Goal: Task Accomplishment & Management: Use online tool/utility

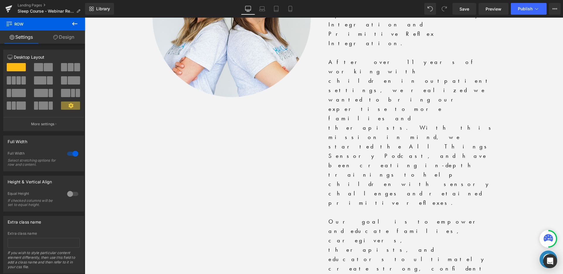
scroll to position [1273, 0]
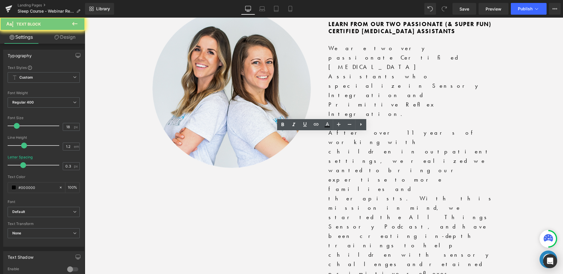
drag, startPoint x: 189, startPoint y: 134, endPoint x: 260, endPoint y: 182, distance: 86.2
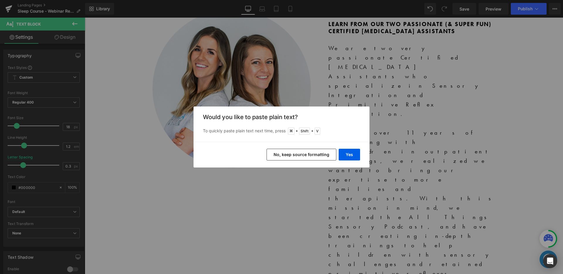
click at [299, 153] on button "No, keep source formatting" at bounding box center [301, 155] width 70 height 12
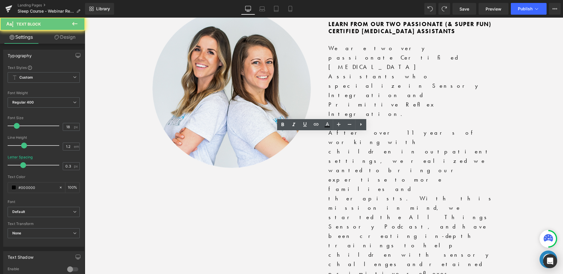
drag, startPoint x: 253, startPoint y: 146, endPoint x: 250, endPoint y: 154, distance: 9.3
drag, startPoint x: 235, startPoint y: 180, endPoint x: 188, endPoint y: 130, distance: 67.6
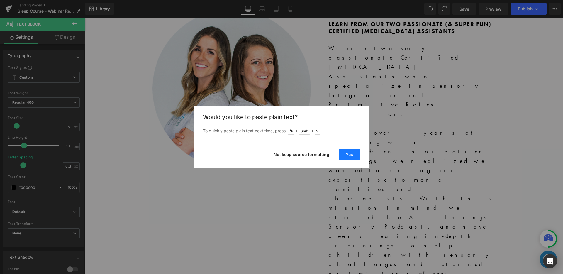
click at [346, 155] on button "Yes" at bounding box center [349, 155] width 21 height 12
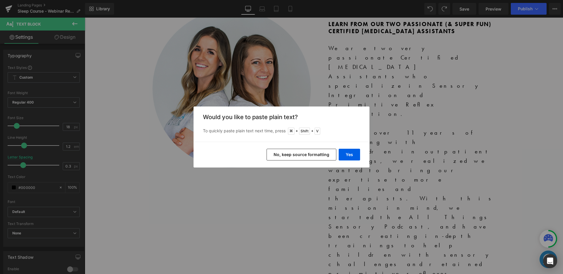
click at [305, 149] on button "No, keep source formatting" at bounding box center [301, 155] width 70 height 12
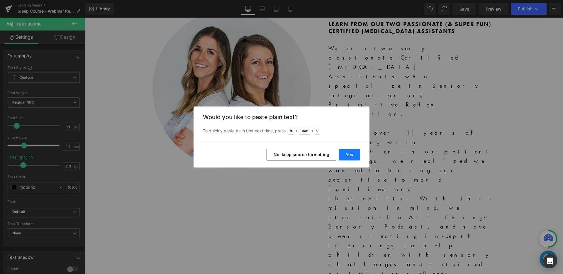
click at [356, 153] on button "Yes" at bounding box center [349, 155] width 21 height 12
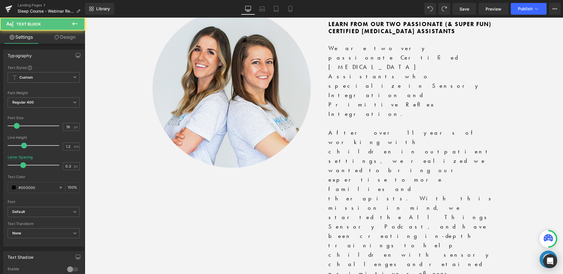
drag, startPoint x: 193, startPoint y: 135, endPoint x: 390, endPoint y: 138, distance: 196.7
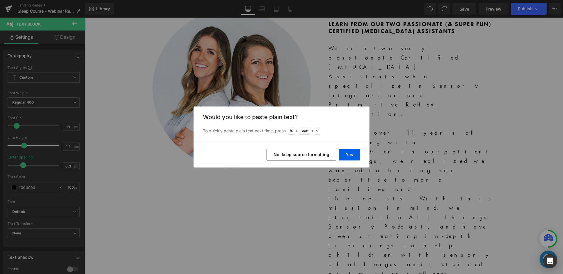
click at [298, 151] on button "No, keep source formatting" at bounding box center [301, 155] width 70 height 12
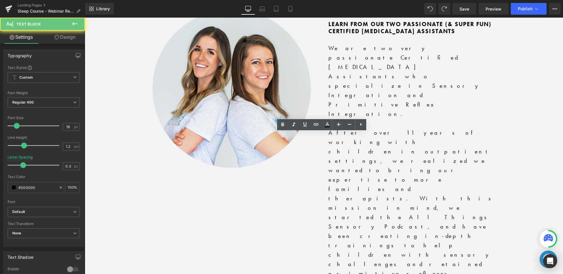
drag, startPoint x: 195, startPoint y: 153, endPoint x: 221, endPoint y: 157, distance: 26.7
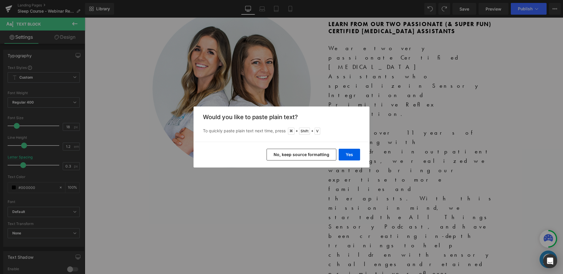
click at [303, 157] on button "No, keep source formatting" at bounding box center [301, 155] width 70 height 12
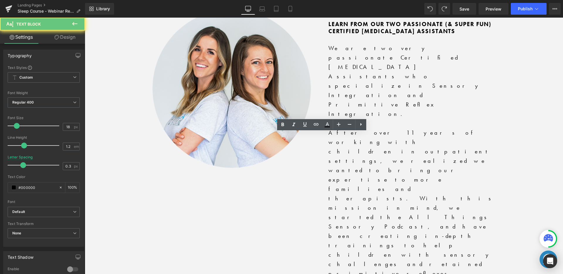
drag, startPoint x: 197, startPoint y: 173, endPoint x: 194, endPoint y: 172, distance: 3.1
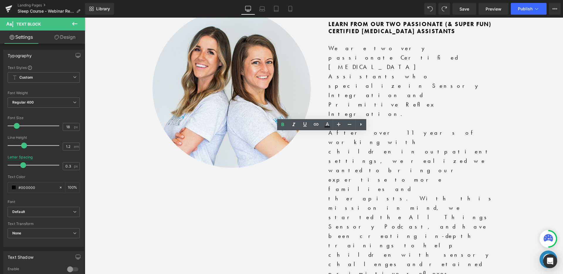
drag, startPoint x: 198, startPoint y: 171, endPoint x: 236, endPoint y: 178, distance: 39.2
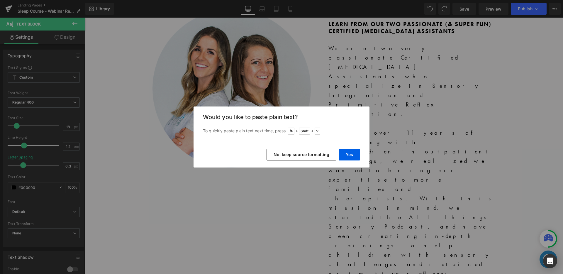
click at [307, 158] on button "No, keep source formatting" at bounding box center [301, 155] width 70 height 12
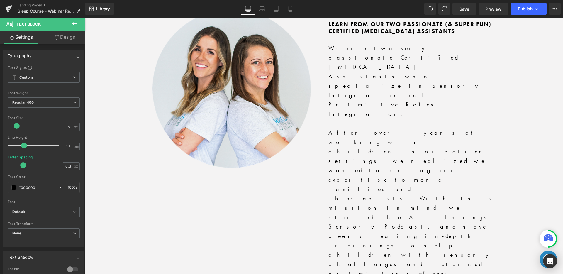
drag, startPoint x: 195, startPoint y: 171, endPoint x: 239, endPoint y: 176, distance: 43.7
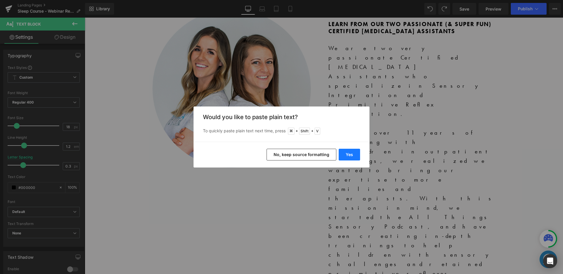
click at [346, 152] on button "Yes" at bounding box center [349, 155] width 21 height 12
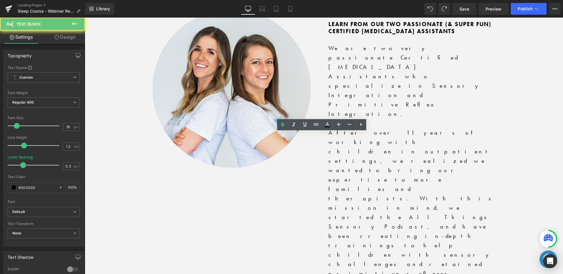
click at [283, 125] on icon at bounding box center [282, 125] width 3 height 4
drag, startPoint x: 193, startPoint y: 172, endPoint x: 248, endPoint y: 151, distance: 59.6
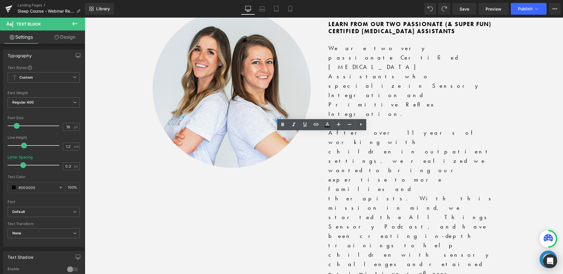
click at [282, 127] on icon at bounding box center [282, 124] width 7 height 7
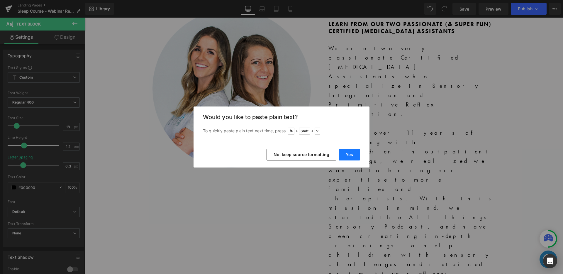
click at [352, 155] on button "Yes" at bounding box center [349, 155] width 21 height 12
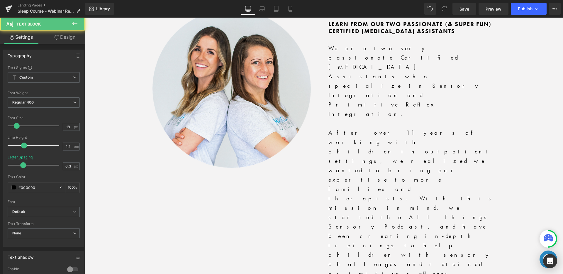
drag, startPoint x: 193, startPoint y: 186, endPoint x: 188, endPoint y: 186, distance: 5.0
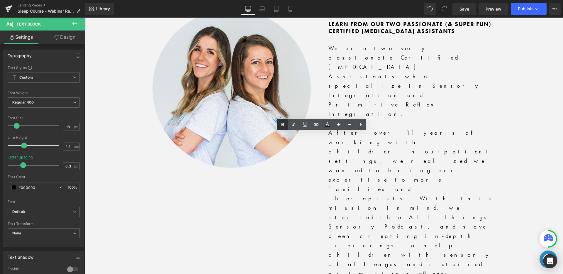
click at [281, 124] on icon at bounding box center [282, 125] width 3 height 4
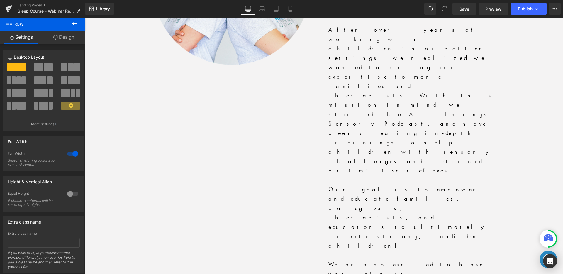
scroll to position [1381, 0]
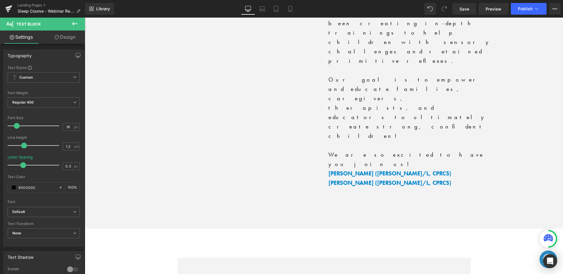
scroll to position [1534, 0]
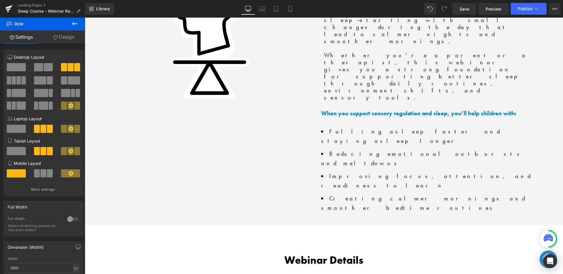
scroll to position [723, 0]
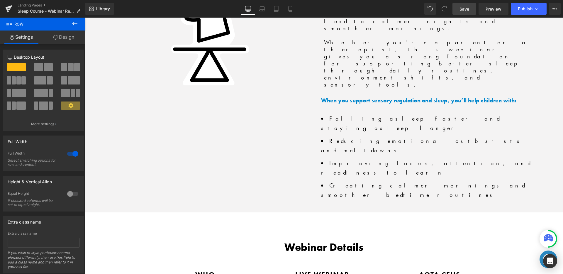
click at [470, 9] on link "Save" at bounding box center [464, 9] width 24 height 12
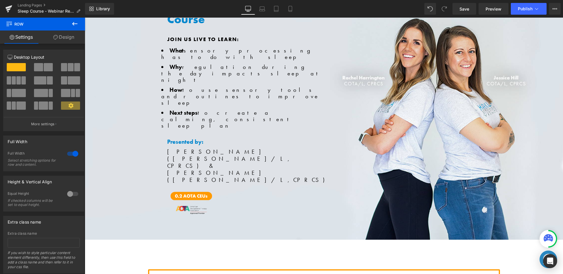
scroll to position [0, 0]
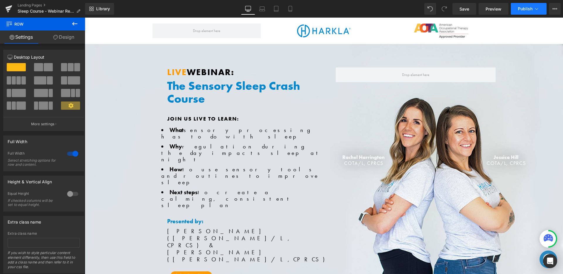
click at [501, 13] on button "Publish" at bounding box center [529, 9] width 36 height 12
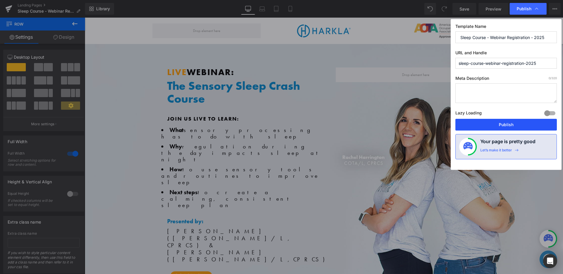
click at [501, 124] on button "Publish" at bounding box center [505, 125] width 101 height 12
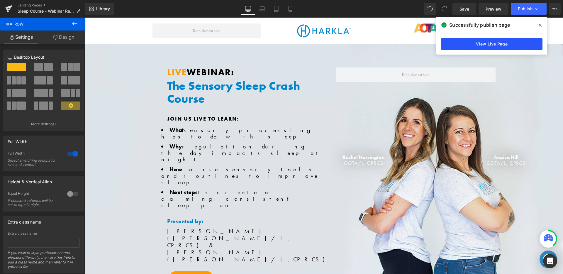
click at [460, 42] on link "View Live Page" at bounding box center [491, 44] width 101 height 12
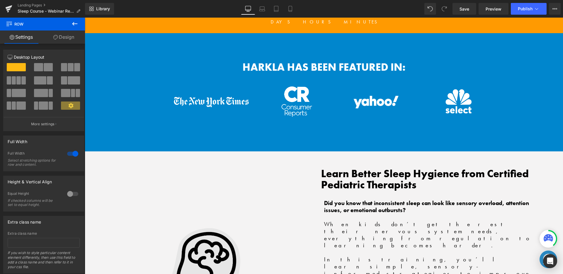
scroll to position [499, 0]
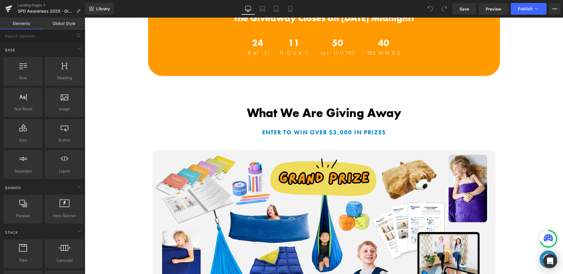
scroll to position [240, 0]
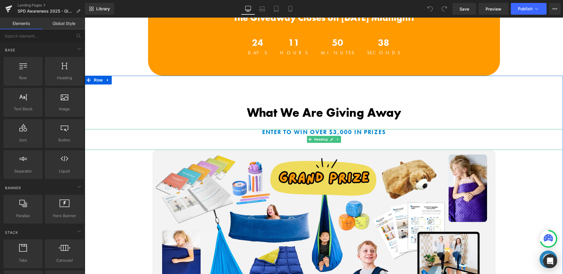
click at [337, 131] on b "Enter to Win over $3,000 in Prizes" at bounding box center [324, 132] width 124 height 8
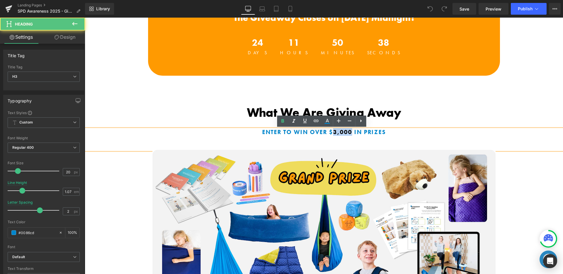
click at [337, 131] on b "Enter to Win over $3,000 in Prizes" at bounding box center [324, 132] width 124 height 8
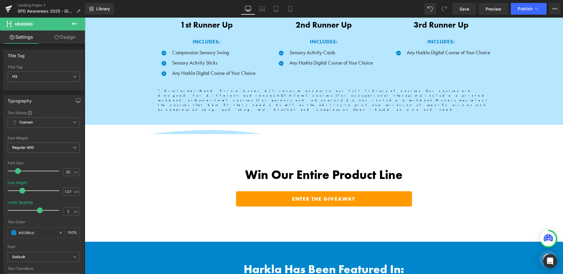
scroll to position [934, 0]
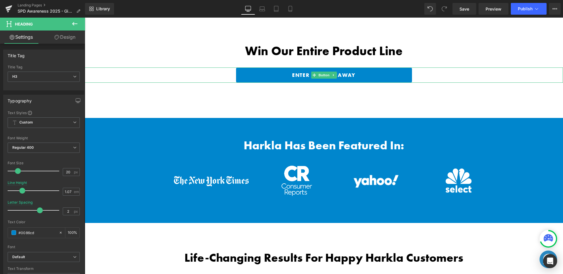
click at [382, 67] on link "ENTER THE GIVEAWAY" at bounding box center [324, 74] width 176 height 15
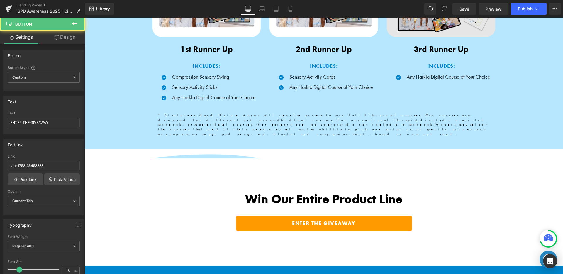
scroll to position [0, 0]
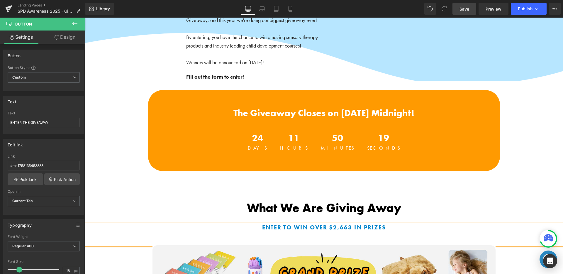
click at [469, 4] on link "Save" at bounding box center [464, 9] width 24 height 12
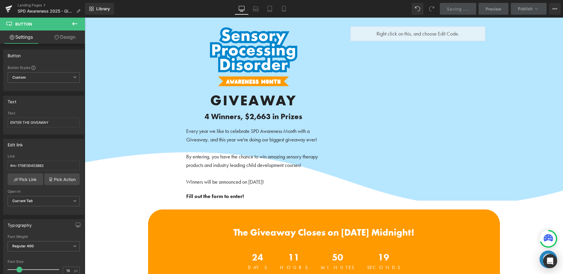
scroll to position [934, 0]
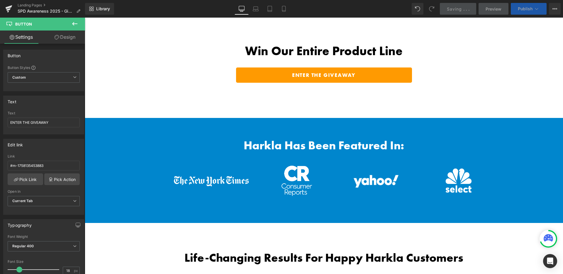
click at [501, 4] on button "Publish" at bounding box center [529, 9] width 36 height 12
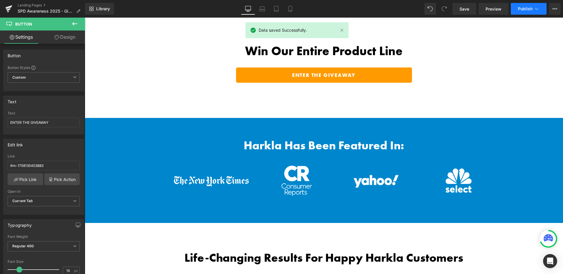
click at [501, 4] on button "Publish" at bounding box center [529, 9] width 36 height 12
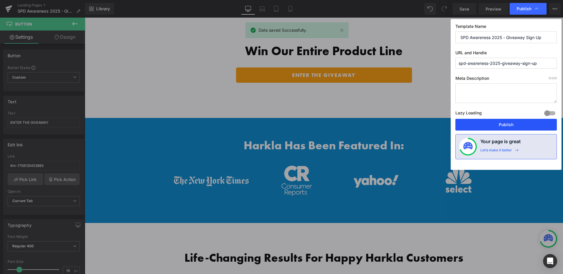
drag, startPoint x: 484, startPoint y: 128, endPoint x: 397, endPoint y: 100, distance: 91.4
click at [484, 128] on button "Publish" at bounding box center [505, 125] width 101 height 12
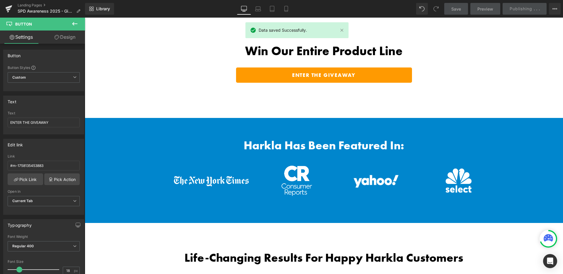
click at [383, 12] on div "Library Desktop Desktop Laptop Tablet Mobile Save Preview Publishing . . . Sche…" at bounding box center [324, 9] width 478 height 12
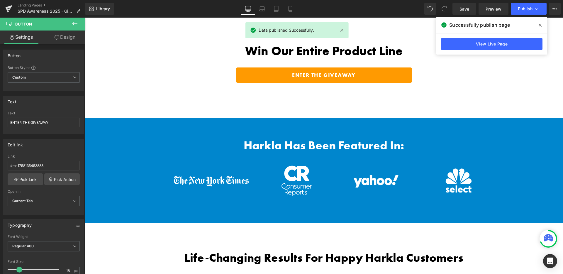
click at [393, 8] on div "Library Desktop Desktop Laptop Tablet Mobile Save Preview Publish Scheduled Vie…" at bounding box center [324, 9] width 478 height 12
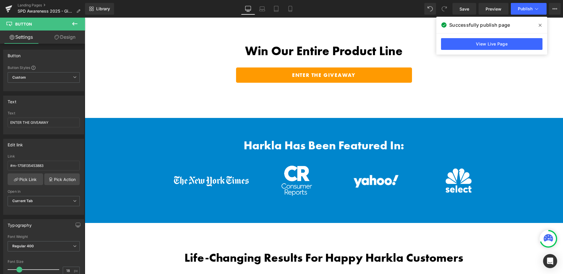
click at [501, 24] on span at bounding box center [539, 25] width 9 height 9
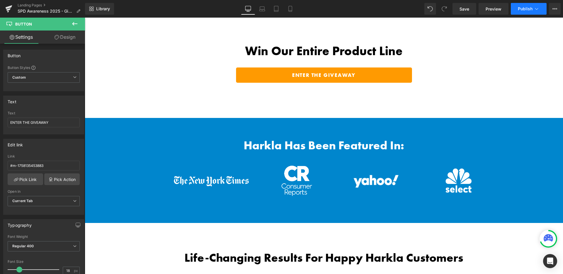
click at [501, 4] on button "Publish" at bounding box center [529, 9] width 36 height 12
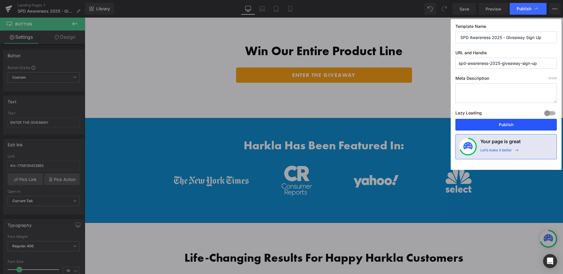
click at [501, 123] on button "Publish" at bounding box center [505, 125] width 101 height 12
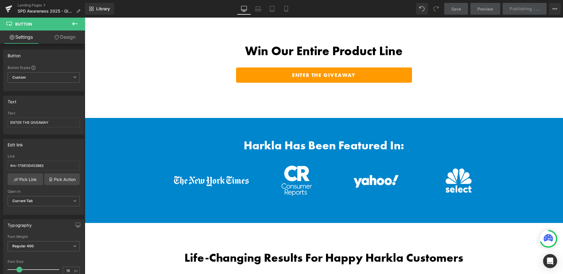
click at [392, 13] on div "Library Desktop Desktop Laptop Tablet Mobile Save Preview Publishing . . . Sche…" at bounding box center [324, 9] width 478 height 12
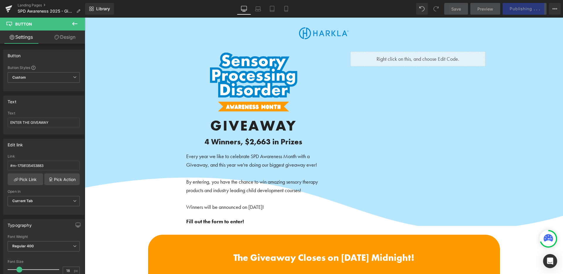
click at [388, 12] on div "Library Desktop Desktop Laptop Tablet Mobile Save Preview Publishing . . . Sche…" at bounding box center [324, 9] width 478 height 12
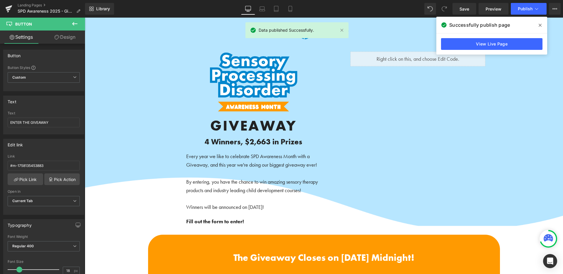
click at [501, 26] on span at bounding box center [539, 25] width 9 height 9
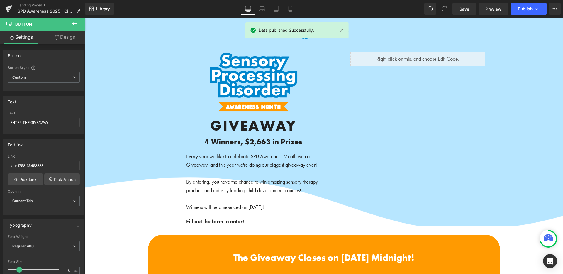
click at [392, 3] on div "Library Desktop Desktop Laptop Tablet Mobile Save Preview Publish Scheduled Vie…" at bounding box center [324, 9] width 478 height 18
click at [5, 8] on link at bounding box center [9, 9] width 18 height 18
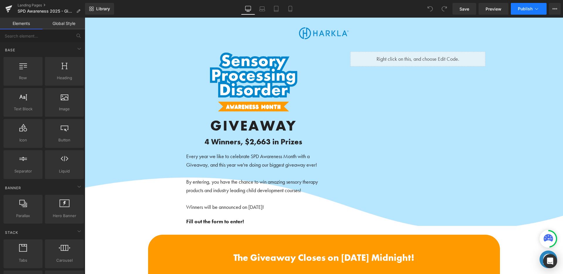
click at [515, 7] on button "Publish" at bounding box center [529, 9] width 36 height 12
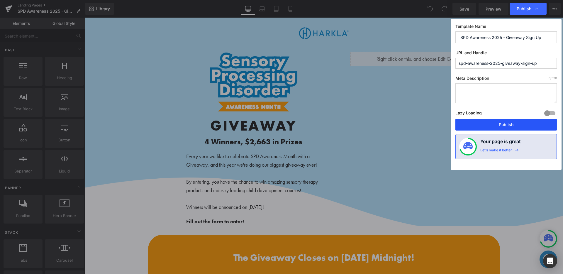
click at [489, 120] on button "Publish" at bounding box center [505, 125] width 101 height 12
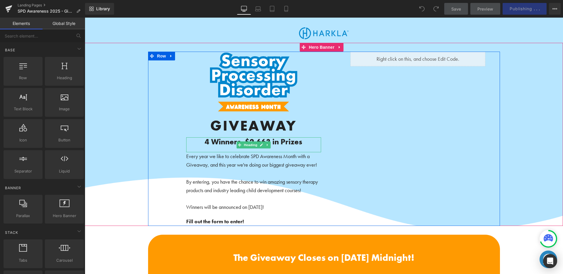
click at [242, 139] on b "4 Winners, $2,663 in Prizes" at bounding box center [254, 142] width 98 height 10
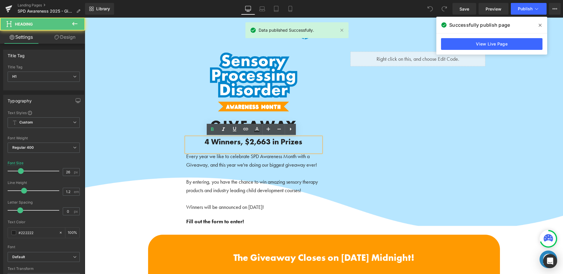
click at [243, 143] on b "4 Winners, $2,663 in Prizes" at bounding box center [254, 142] width 98 height 10
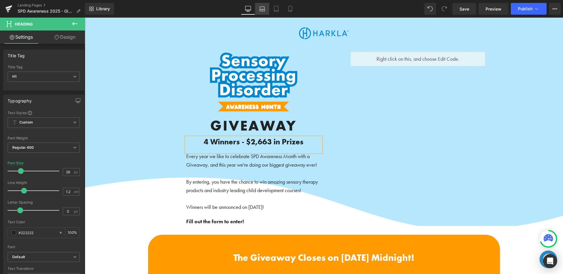
click at [260, 9] on icon at bounding box center [262, 9] width 6 height 6
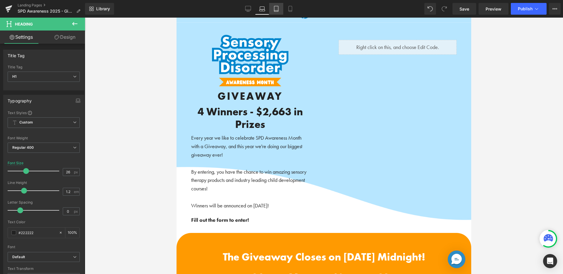
click at [271, 11] on link "Tablet" at bounding box center [276, 9] width 14 height 12
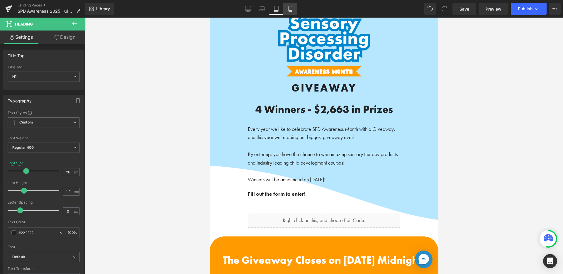
click at [291, 11] on icon at bounding box center [290, 9] width 6 height 6
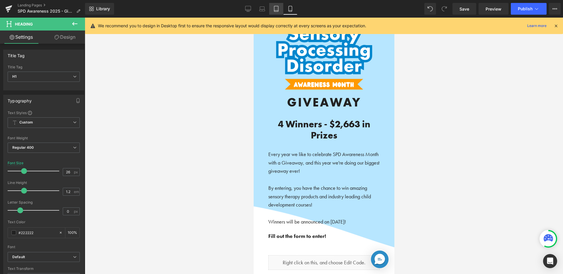
click at [275, 8] on icon at bounding box center [276, 9] width 6 height 6
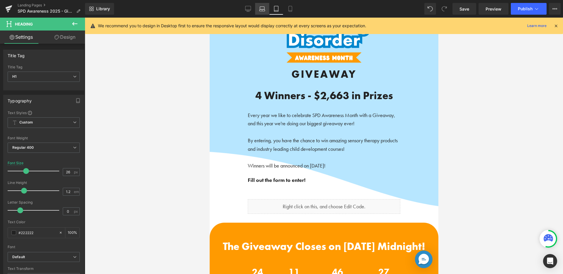
click at [265, 9] on link "Laptop" at bounding box center [262, 9] width 14 height 12
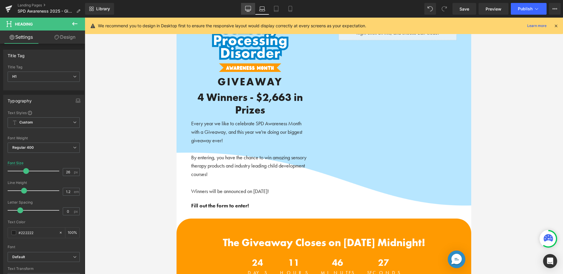
scroll to position [35, 0]
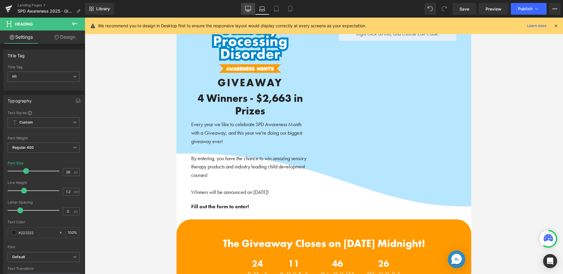
click at [247, 11] on icon at bounding box center [248, 9] width 6 height 6
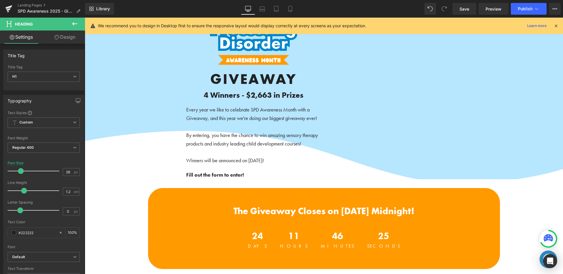
scroll to position [46, 0]
click at [288, 10] on icon at bounding box center [290, 9] width 6 height 6
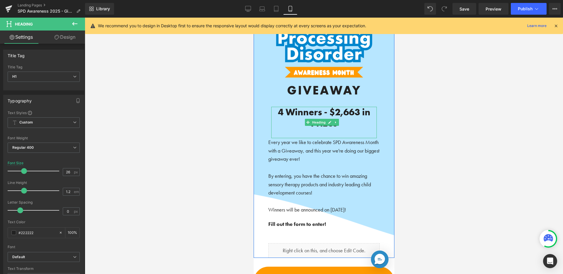
click at [314, 111] on b "4 Winners - $2,663 in Prizes" at bounding box center [324, 117] width 92 height 23
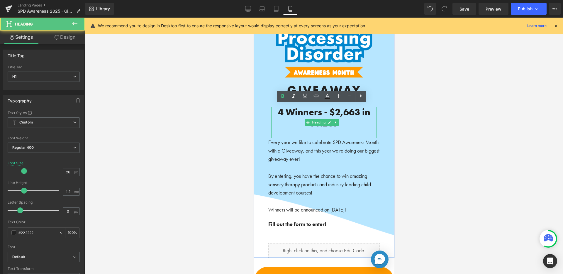
click at [314, 111] on b "4 Winners - $2,663 in Prizes" at bounding box center [324, 117] width 92 height 23
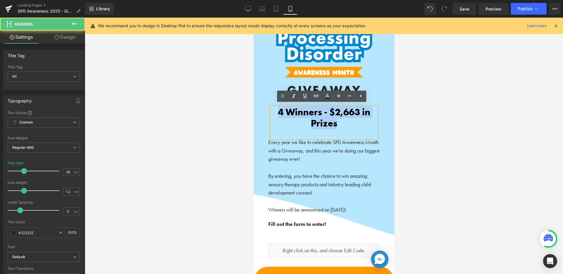
click at [314, 111] on b "4 Winners - $2,663 in Prizes" at bounding box center [324, 117] width 92 height 23
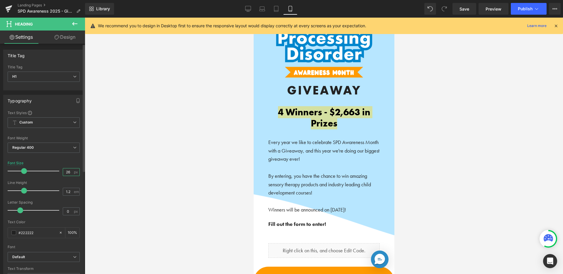
click at [67, 170] on input "26" at bounding box center [68, 171] width 10 height 7
type input "3"
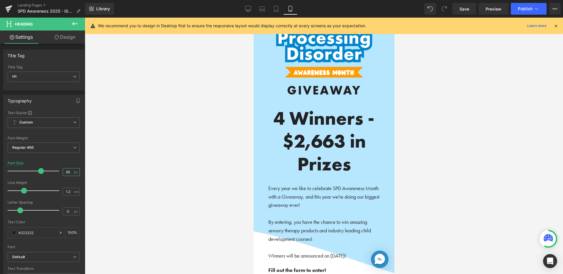
type input "6"
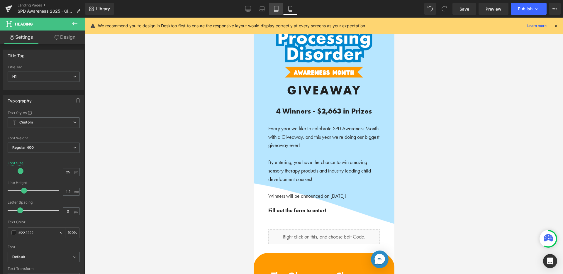
click at [282, 11] on link "Tablet" at bounding box center [276, 9] width 14 height 12
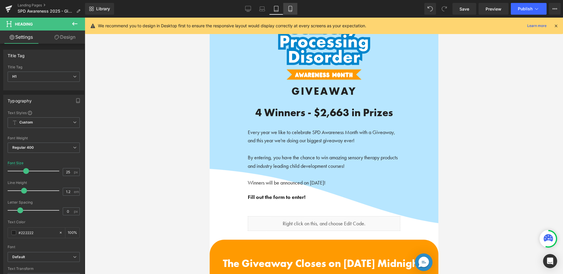
scroll to position [63, 0]
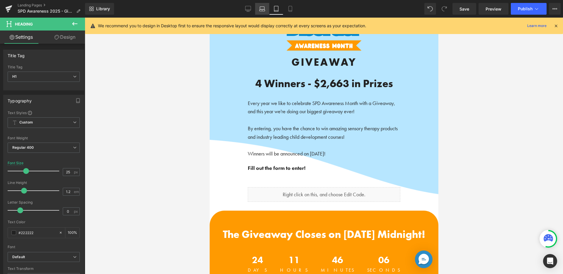
click at [267, 11] on link "Laptop" at bounding box center [262, 9] width 14 height 12
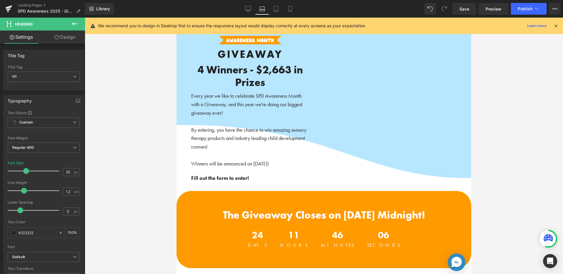
scroll to position [48, 0]
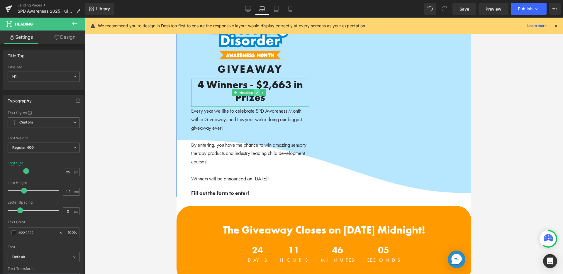
click at [258, 89] on link at bounding box center [257, 92] width 6 height 7
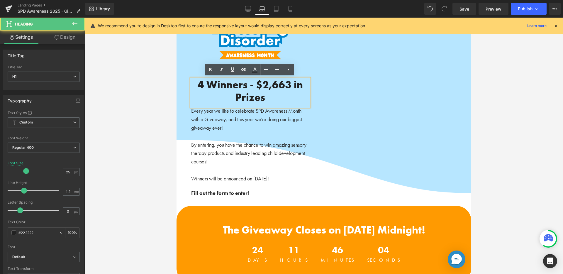
click at [260, 85] on b "4 Winners - $2,663 in Prizes" at bounding box center [250, 91] width 105 height 26
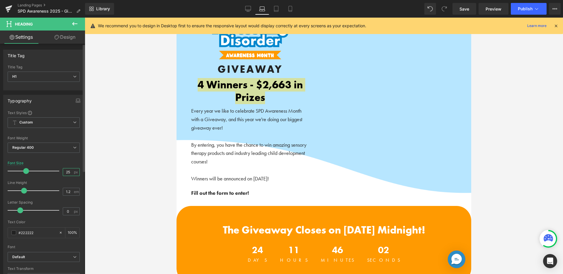
click at [68, 171] on input "25" at bounding box center [68, 171] width 10 height 7
type input "30"
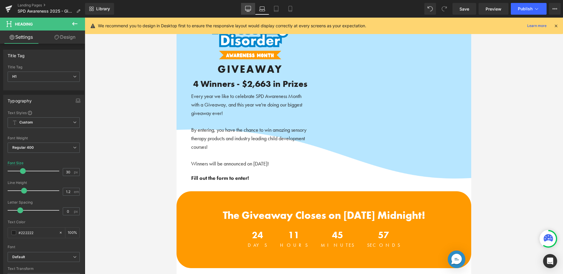
click at [244, 5] on link "Desktop" at bounding box center [248, 9] width 14 height 12
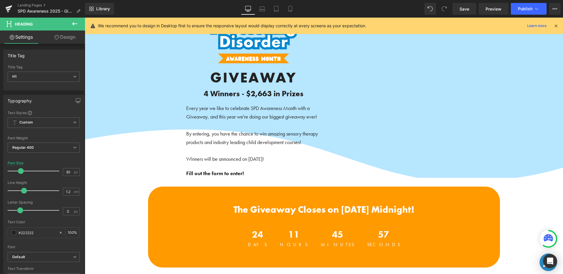
scroll to position [60, 0]
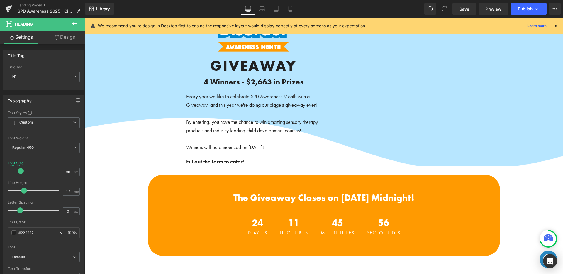
click at [219, 4] on div "Library Desktop Desktop Laptop Tablet Mobile Save Preview Publish Scheduled Vie…" at bounding box center [324, 9] width 478 height 12
click at [288, 8] on icon at bounding box center [290, 9] width 6 height 6
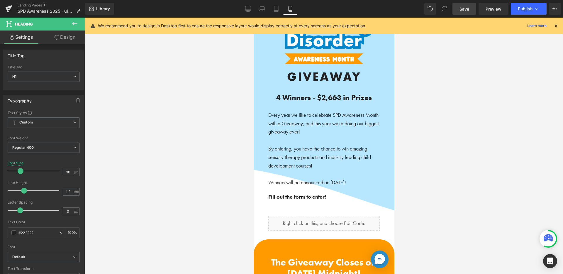
click at [467, 6] on span "Save" at bounding box center [464, 9] width 10 height 6
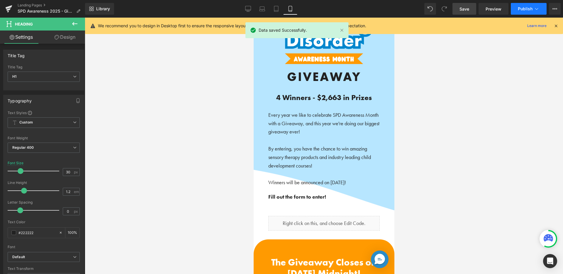
click at [522, 9] on span "Publish" at bounding box center [525, 8] width 15 height 5
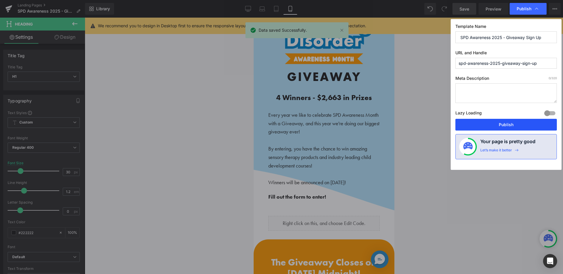
click at [514, 120] on button "Publish" at bounding box center [505, 125] width 101 height 12
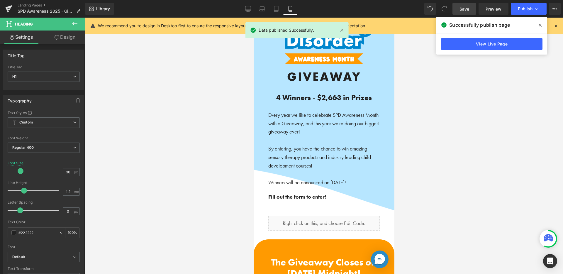
click at [519, 10] on span "Publish" at bounding box center [525, 8] width 15 height 5
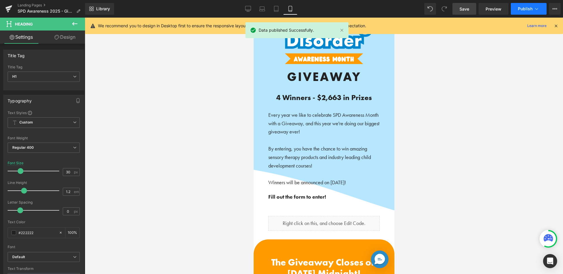
click at [516, 6] on button "Publish" at bounding box center [529, 9] width 36 height 12
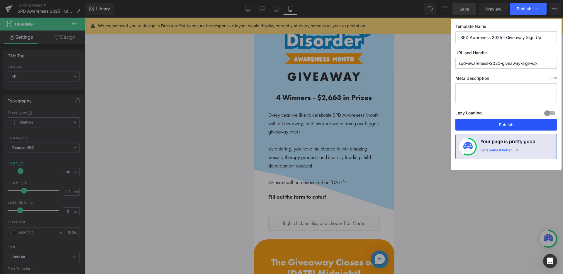
click at [506, 126] on button "Publish" at bounding box center [505, 125] width 101 height 12
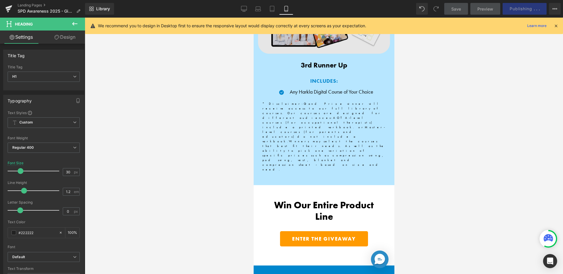
scroll to position [1295, 0]
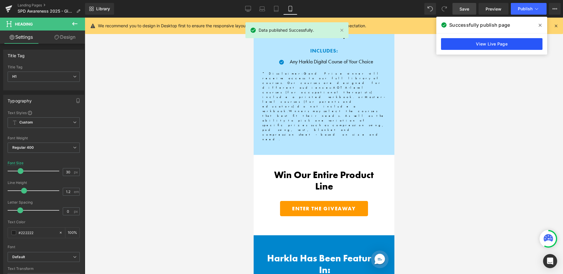
click at [483, 47] on link "View Live Page" at bounding box center [491, 44] width 101 height 12
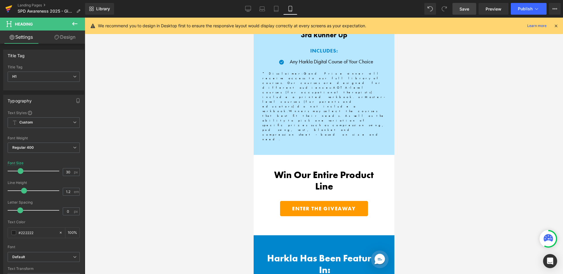
click at [13, 9] on link at bounding box center [9, 9] width 18 height 18
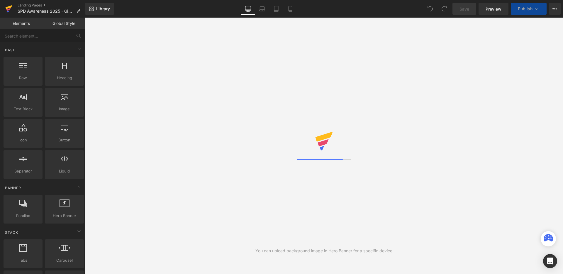
click at [9, 5] on icon at bounding box center [8, 8] width 7 height 15
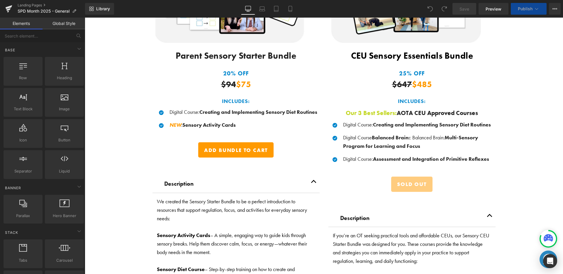
scroll to position [640, 0]
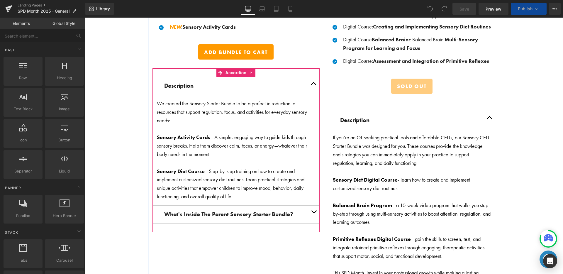
click at [308, 81] on button "button" at bounding box center [314, 86] width 12 height 18
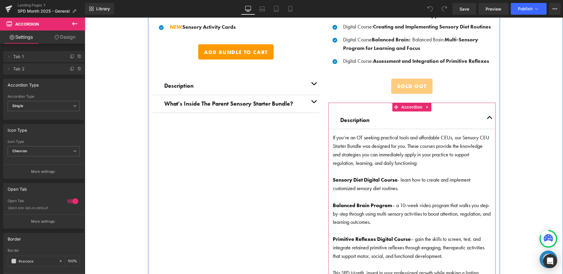
click at [486, 114] on button "button" at bounding box center [490, 120] width 12 height 18
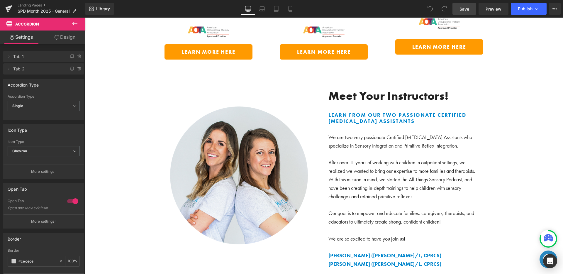
scroll to position [1294, 0]
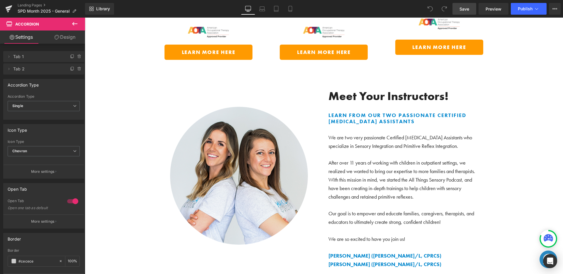
click at [469, 9] on span "Save" at bounding box center [464, 9] width 10 height 6
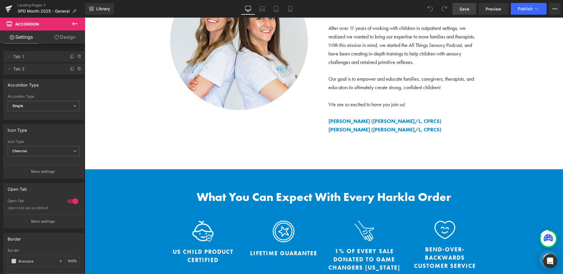
scroll to position [1581, 0]
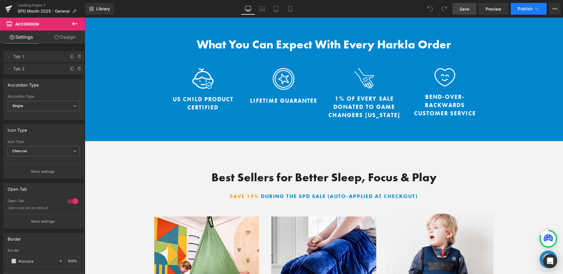
click at [526, 10] on span "Publish" at bounding box center [525, 8] width 15 height 5
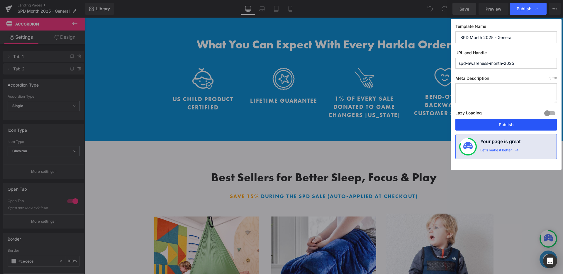
click at [508, 127] on button "Publish" at bounding box center [505, 125] width 101 height 12
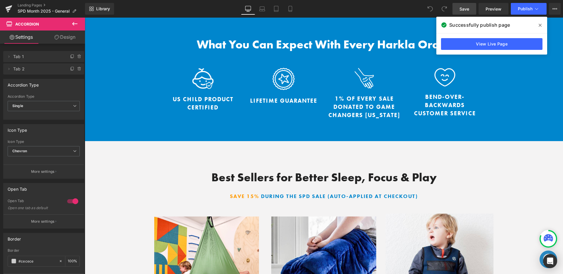
click at [386, 5] on div "Library Desktop Desktop Laptop Tablet Mobile Save Preview Publish Scheduled Vie…" at bounding box center [324, 9] width 478 height 12
